Goal: Task Accomplishment & Management: Use online tool/utility

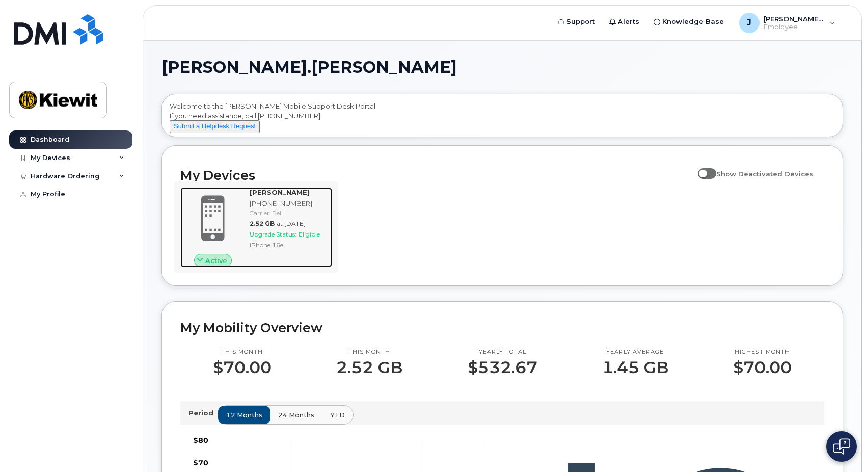
click at [287, 238] on span "Upgrade Status:" at bounding box center [273, 234] width 47 height 8
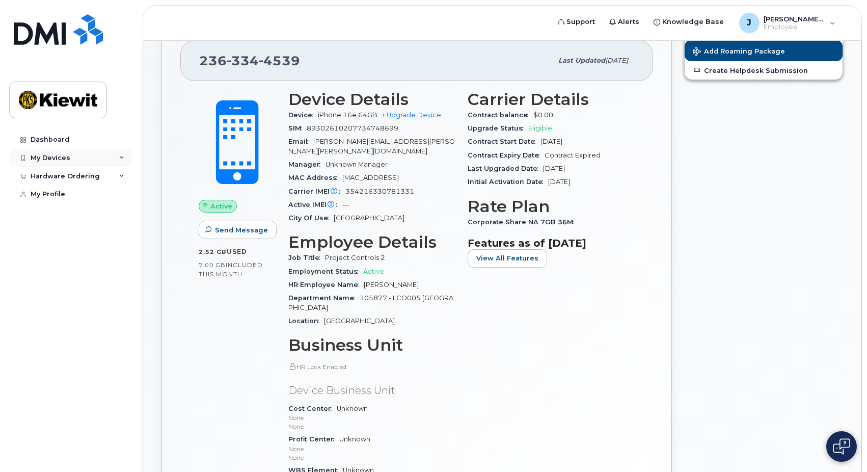
scroll to position [102, 0]
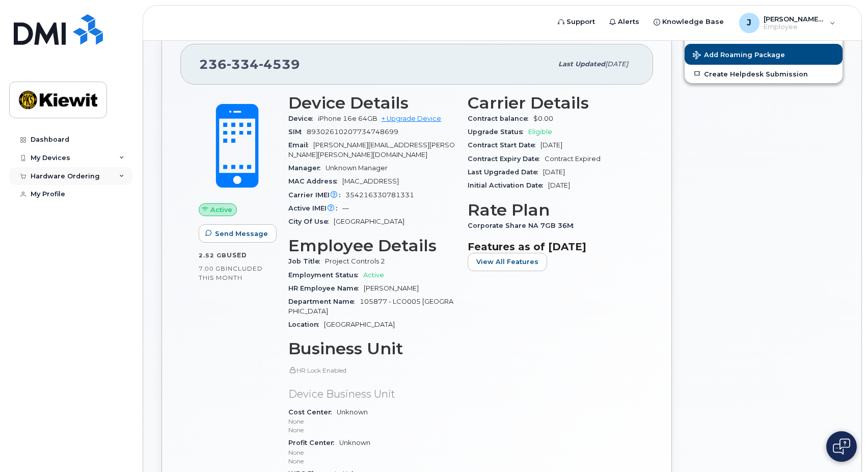
click at [63, 172] on div "Hardware Ordering" at bounding box center [65, 176] width 69 height 8
click at [63, 212] on div "New Order" at bounding box center [54, 213] width 39 height 9
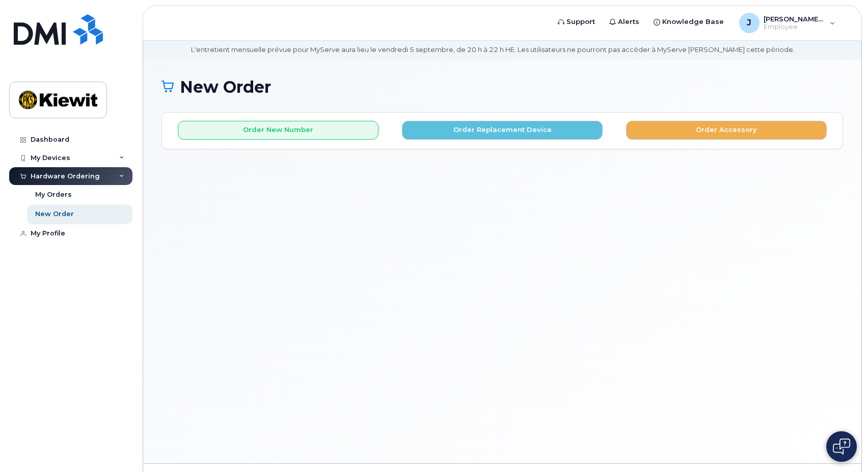
scroll to position [51, 0]
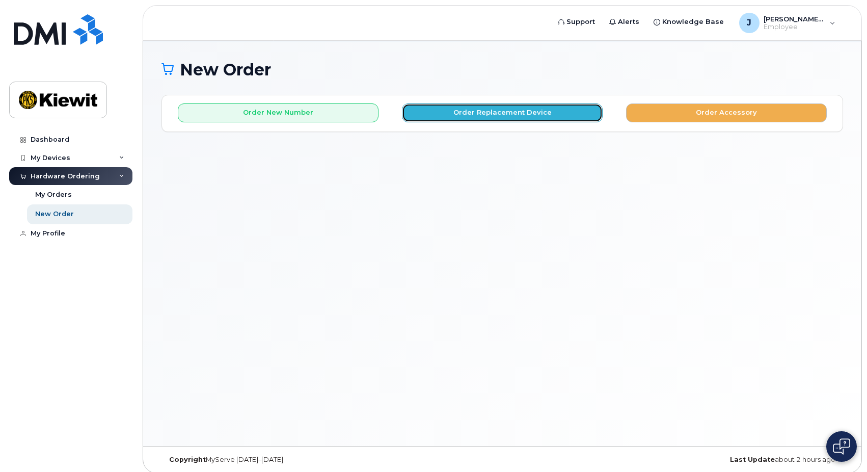
click at [474, 116] on button "Order Replacement Device" at bounding box center [502, 112] width 201 height 19
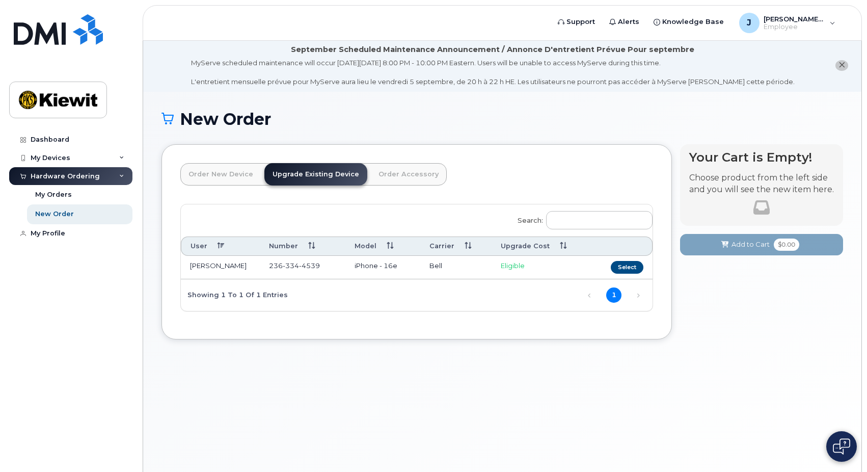
scroll to position [0, 0]
